Goal: Navigation & Orientation: Find specific page/section

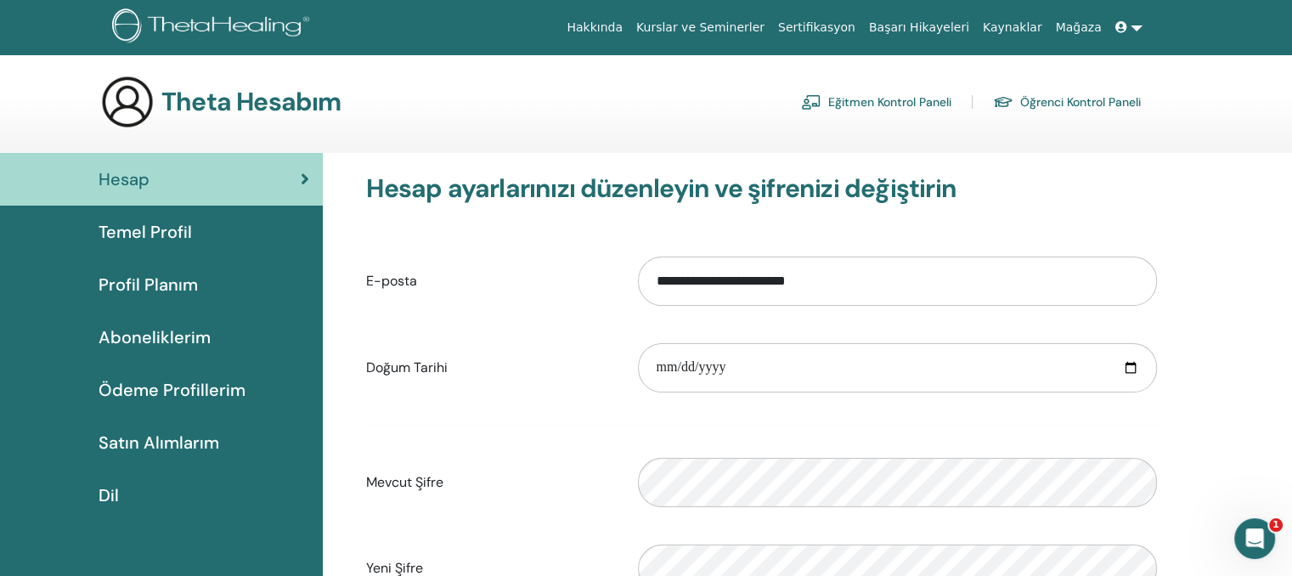
click at [902, 108] on font "Eğitmen Kontrol Paneli" at bounding box center [889, 102] width 123 height 15
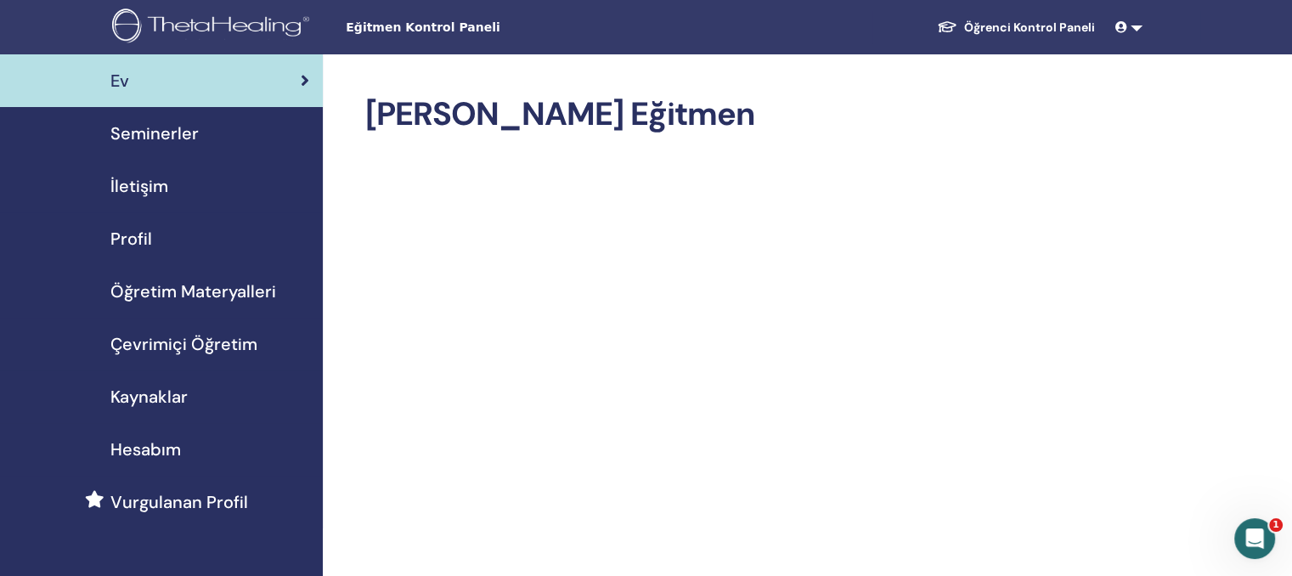
click at [163, 140] on font "Seminerler" at bounding box center [154, 133] width 88 height 22
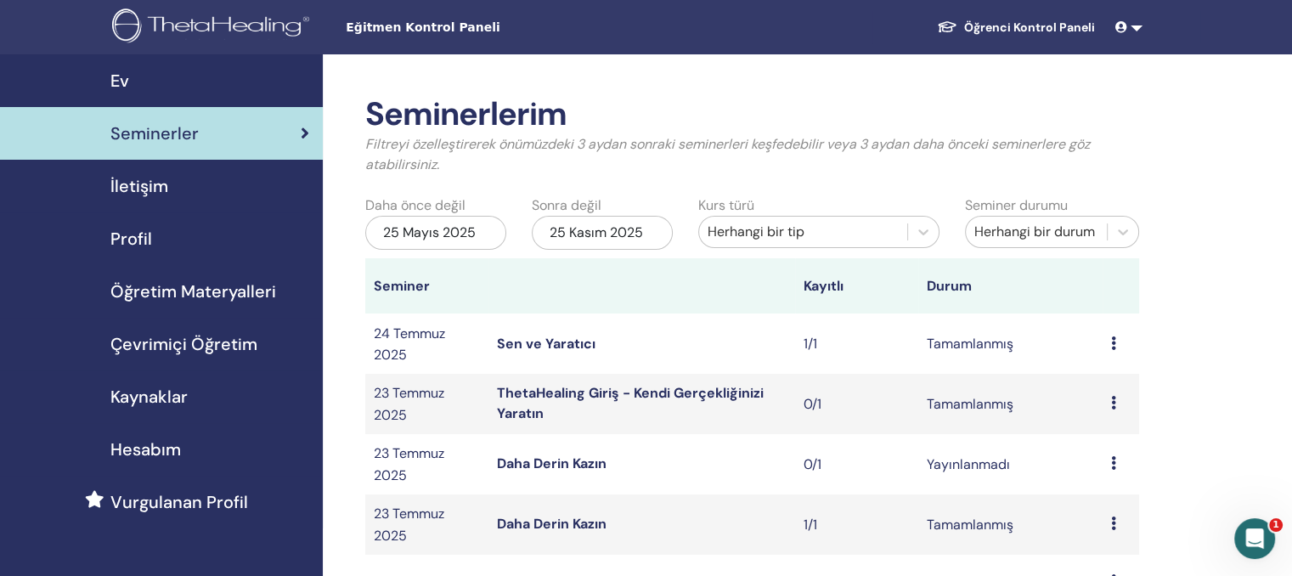
click at [141, 236] on font "Profil" at bounding box center [131, 239] width 42 height 22
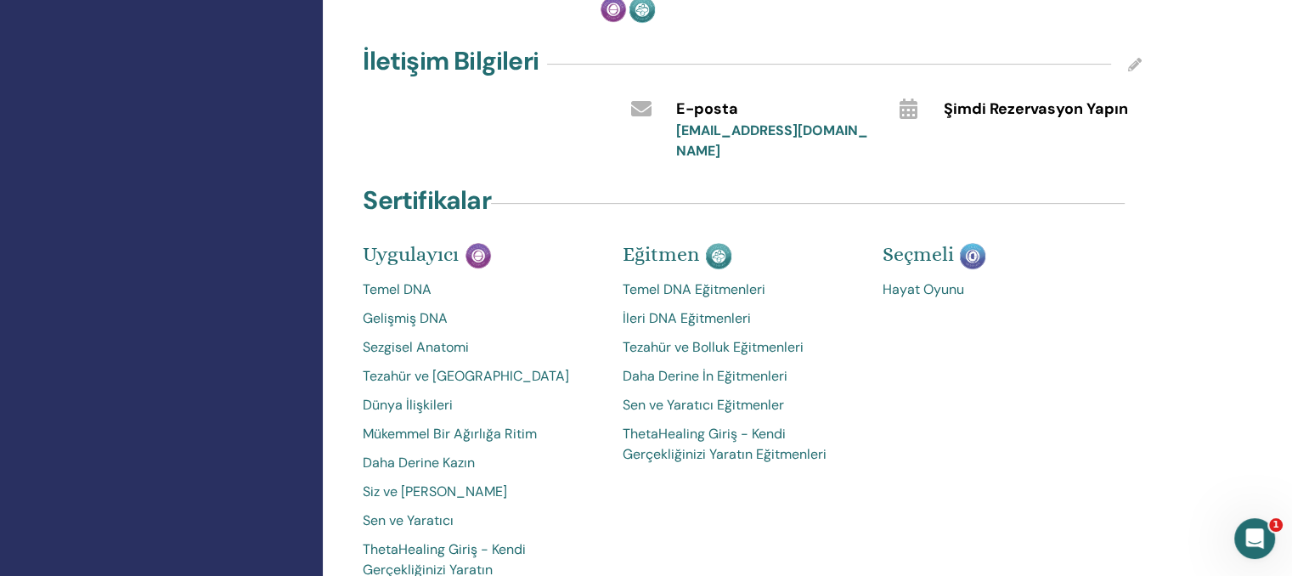
scroll to position [591, 0]
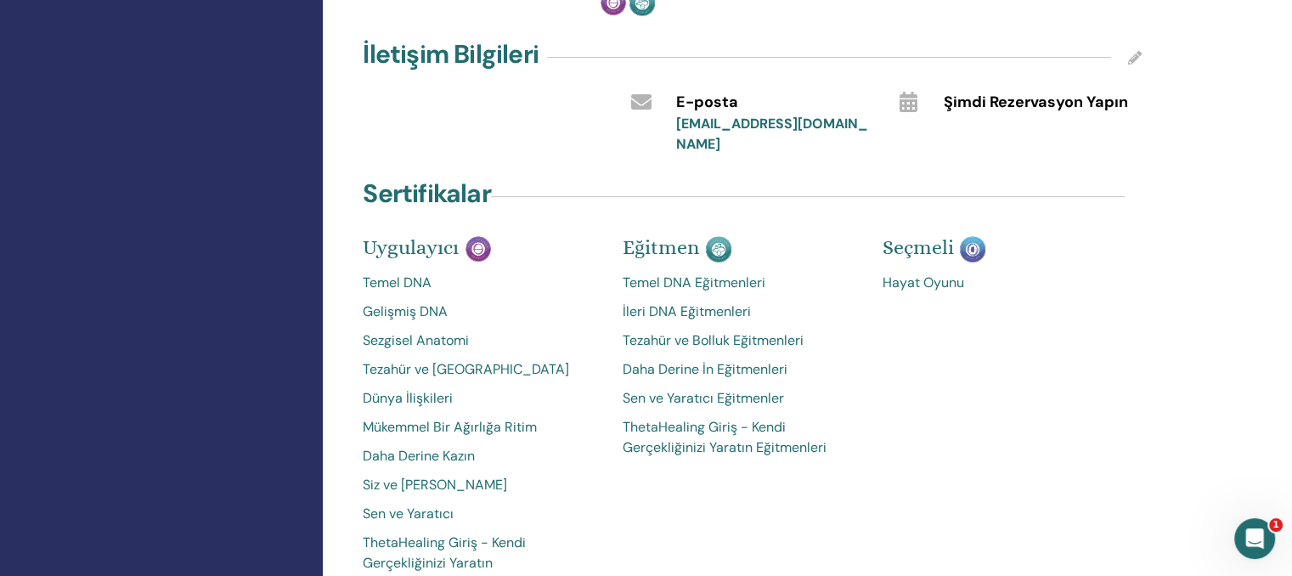
click at [713, 274] on font "Temel DNA Eğitmenleri" at bounding box center [694, 283] width 143 height 18
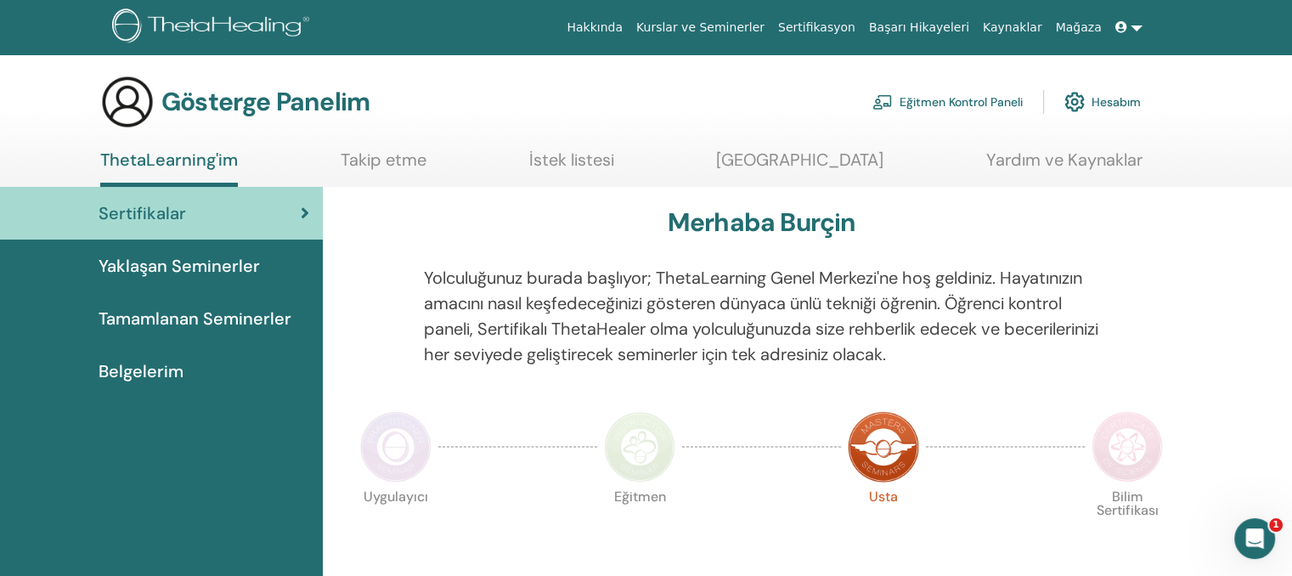
click at [977, 98] on font "Eğitmen Kontrol Paneli" at bounding box center [961, 102] width 123 height 15
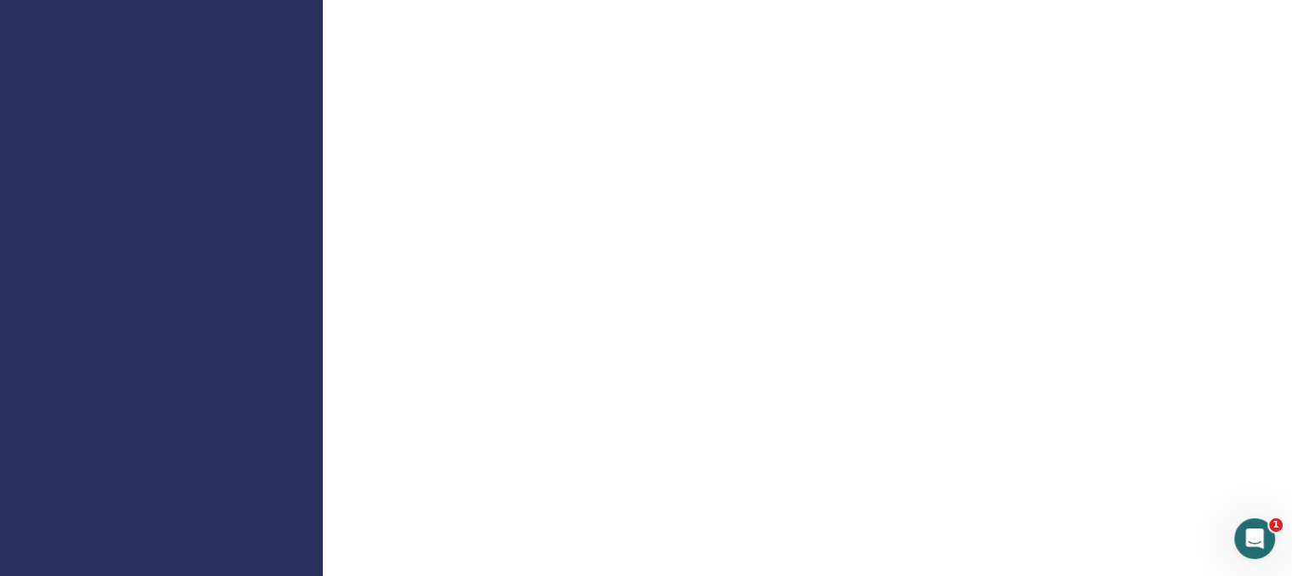
scroll to position [2253, 0]
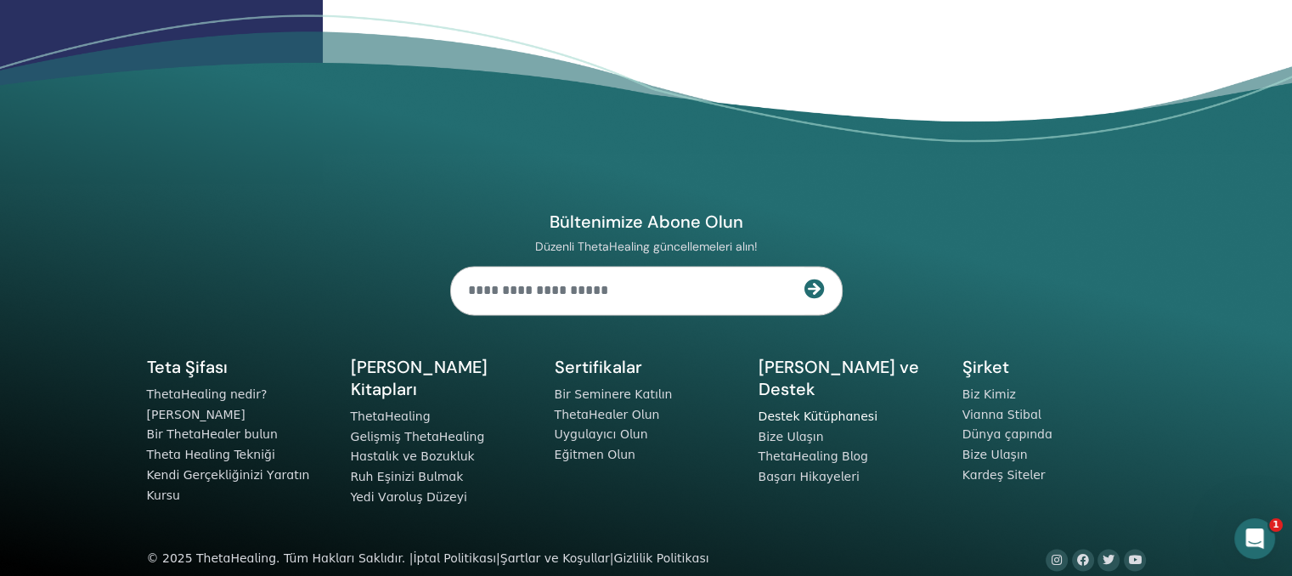
click at [831, 410] on font "Destek Kütüphanesi" at bounding box center [818, 417] width 119 height 14
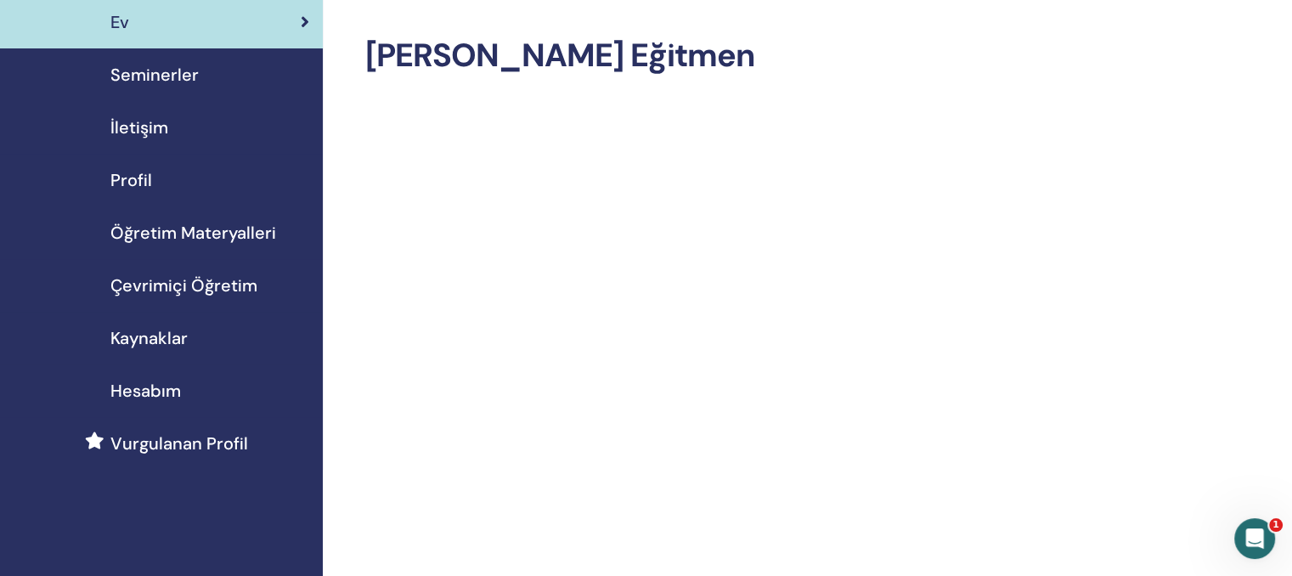
scroll to position [48, 0]
